Goal: Task Accomplishment & Management: Complete application form

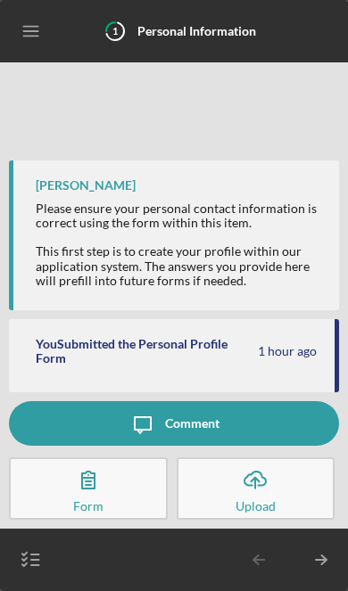
click at [77, 491] on icon "button" at bounding box center [88, 480] width 45 height 45
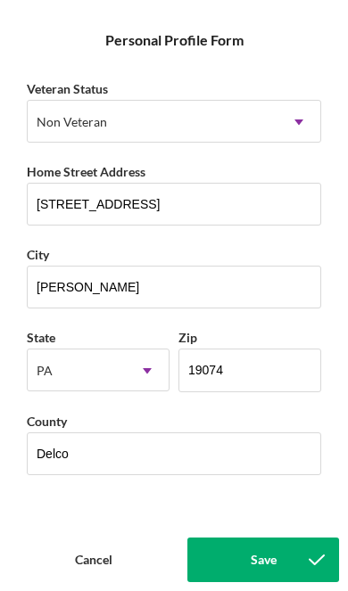
scroll to position [245, 0]
click at [260, 562] on div "Save" at bounding box center [264, 560] width 26 height 45
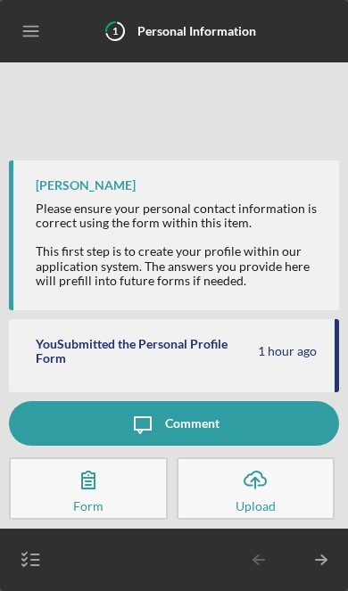
click at [323, 563] on polyline "button" at bounding box center [323, 560] width 5 height 9
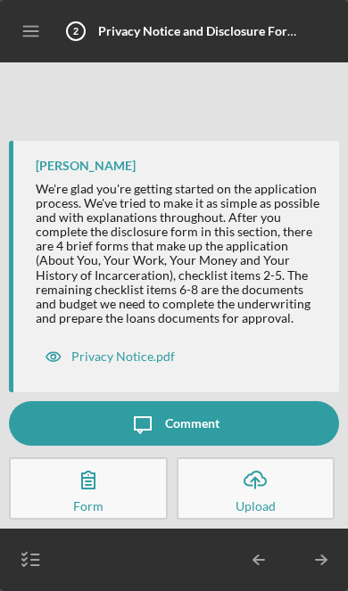
click at [324, 560] on line "button" at bounding box center [321, 560] width 10 height 0
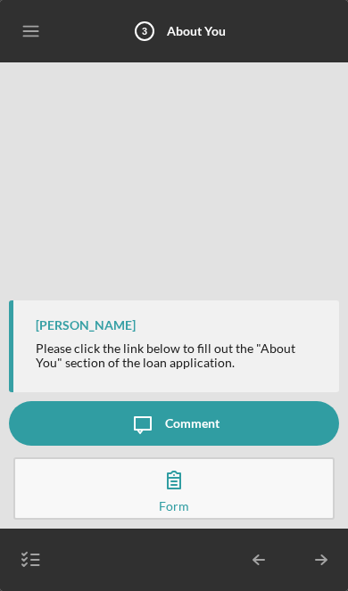
click at [188, 485] on icon "button" at bounding box center [174, 480] width 45 height 45
click at [169, 493] on icon "button" at bounding box center [174, 480] width 45 height 45
